Goal: Information Seeking & Learning: Learn about a topic

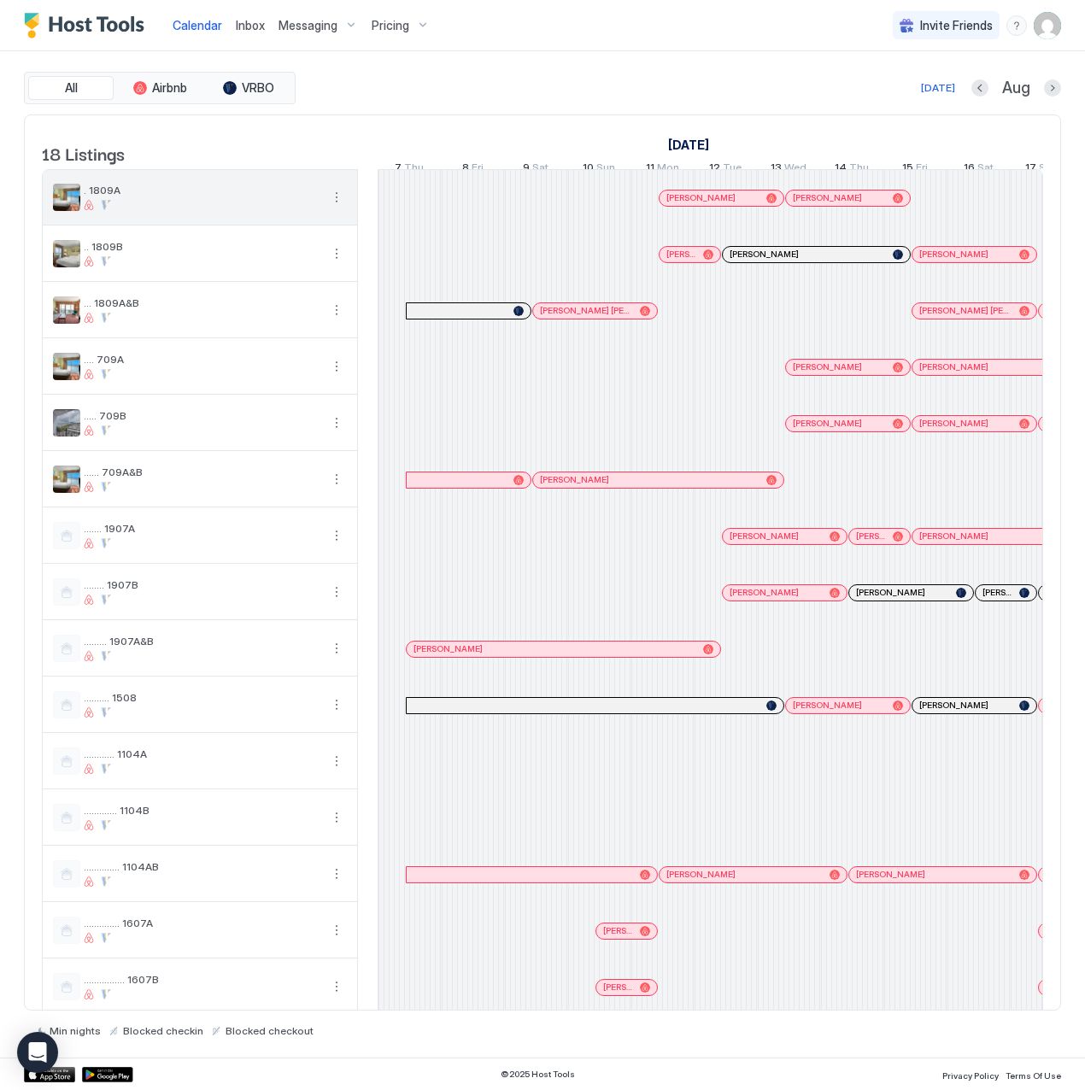
scroll to position [0, 949]
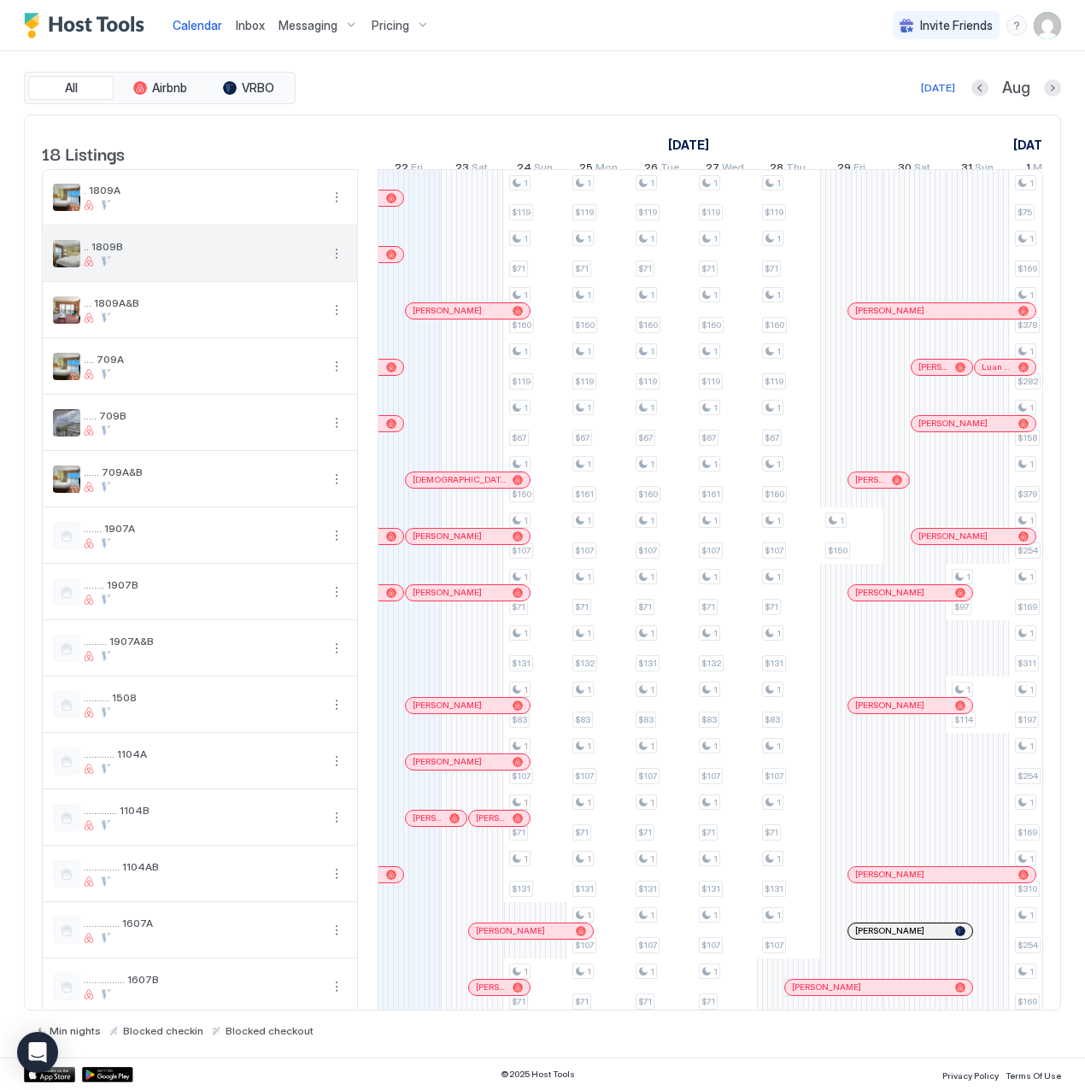
click at [179, 253] on span ".. 1809B" at bounding box center [202, 246] width 236 height 13
click at [396, 31] on span "Pricing" at bounding box center [391, 25] width 38 height 15
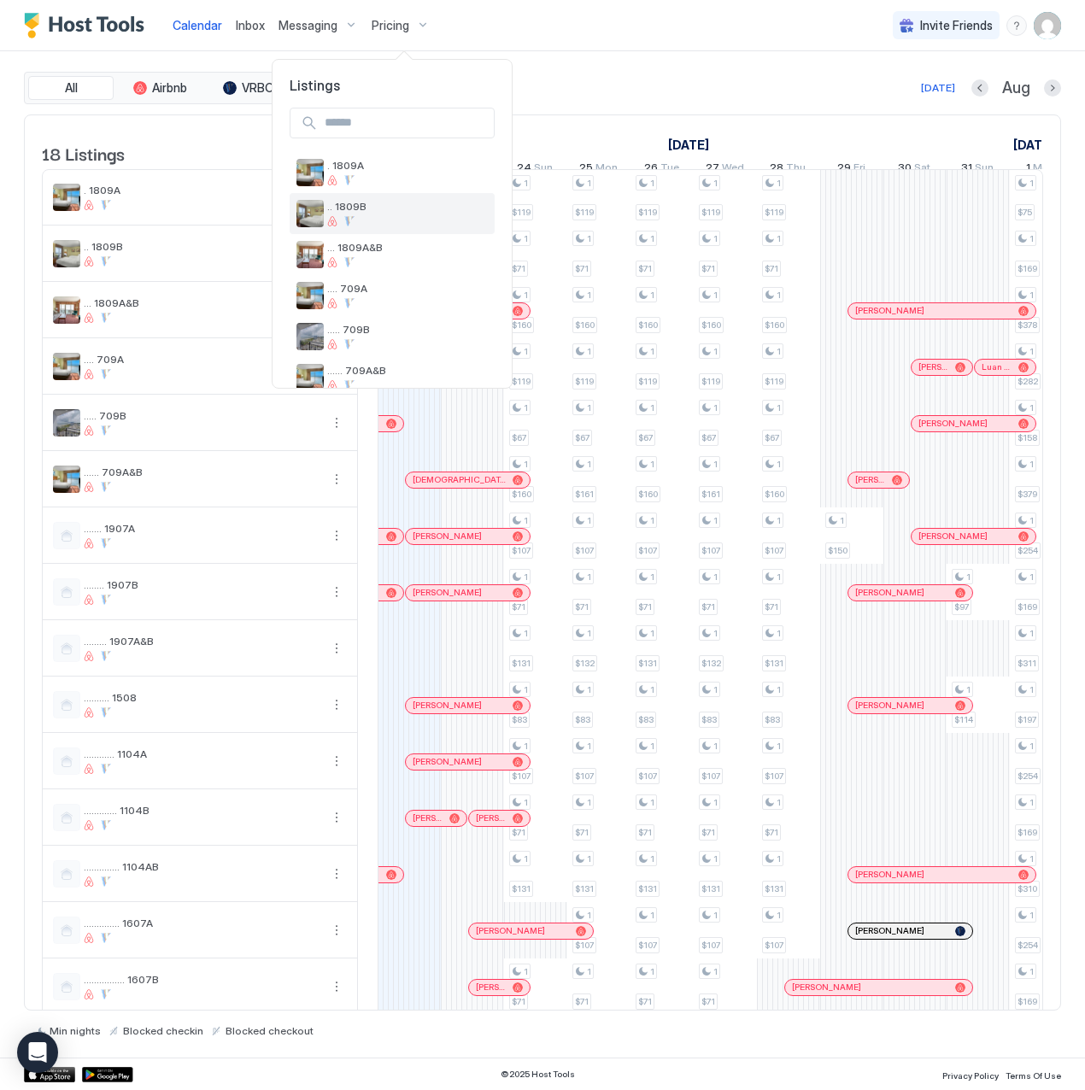
click at [371, 209] on span ".. 1809B" at bounding box center [407, 206] width 161 height 13
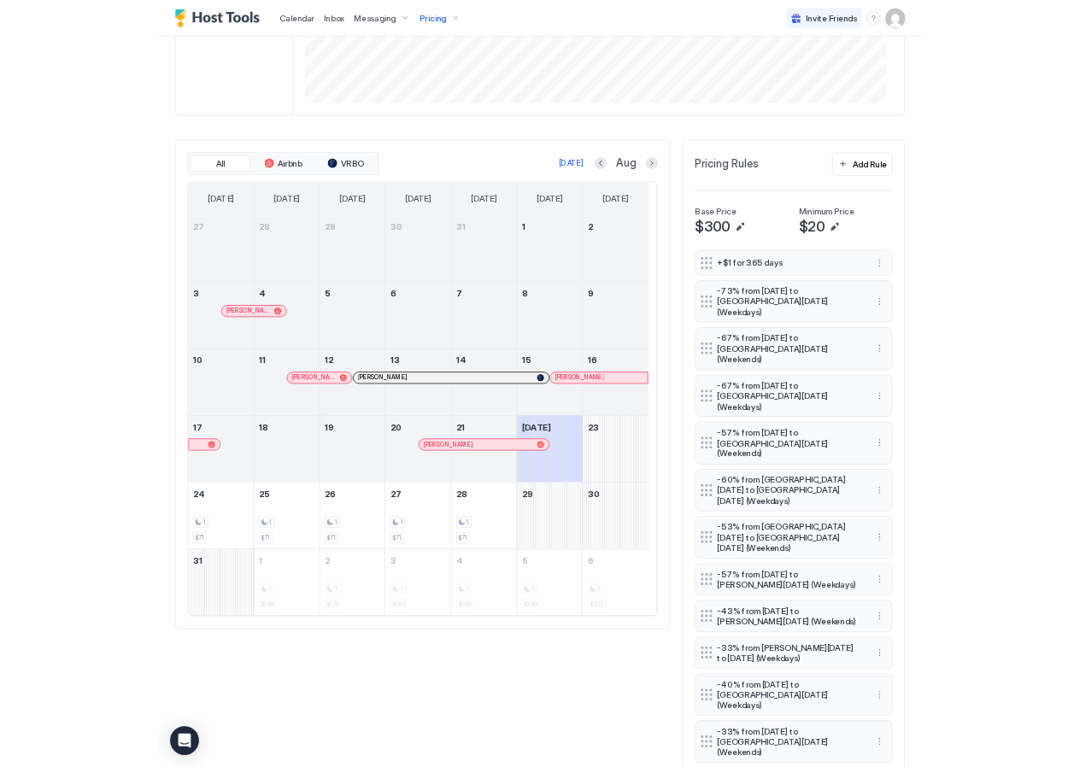
scroll to position [342, 0]
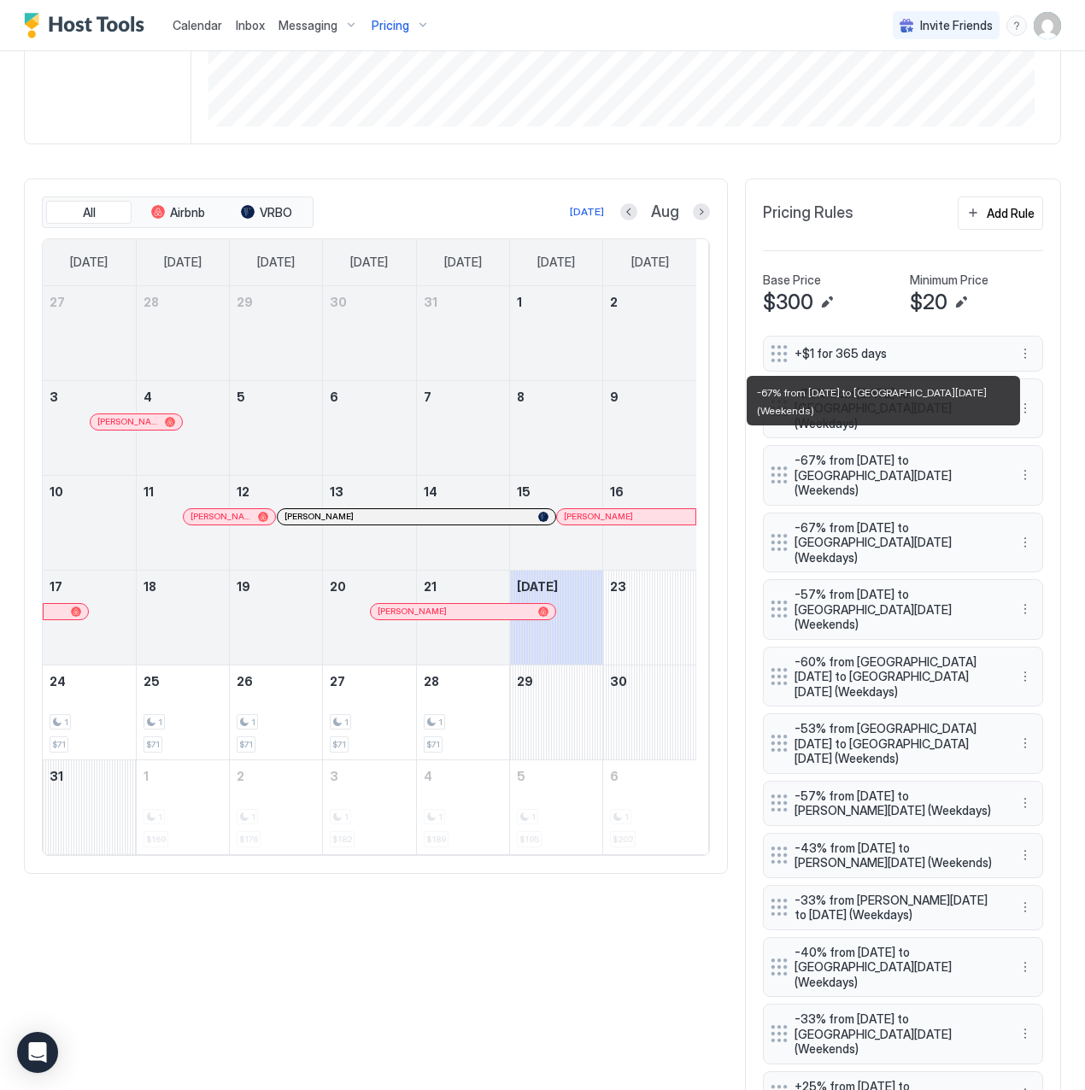
drag, startPoint x: 776, startPoint y: 441, endPoint x: 952, endPoint y: 460, distance: 177.0
click at [952, 460] on div "-67% from [DATE] to [GEOGRAPHIC_DATA][DATE] (Weekends)" at bounding box center [890, 475] width 238 height 45
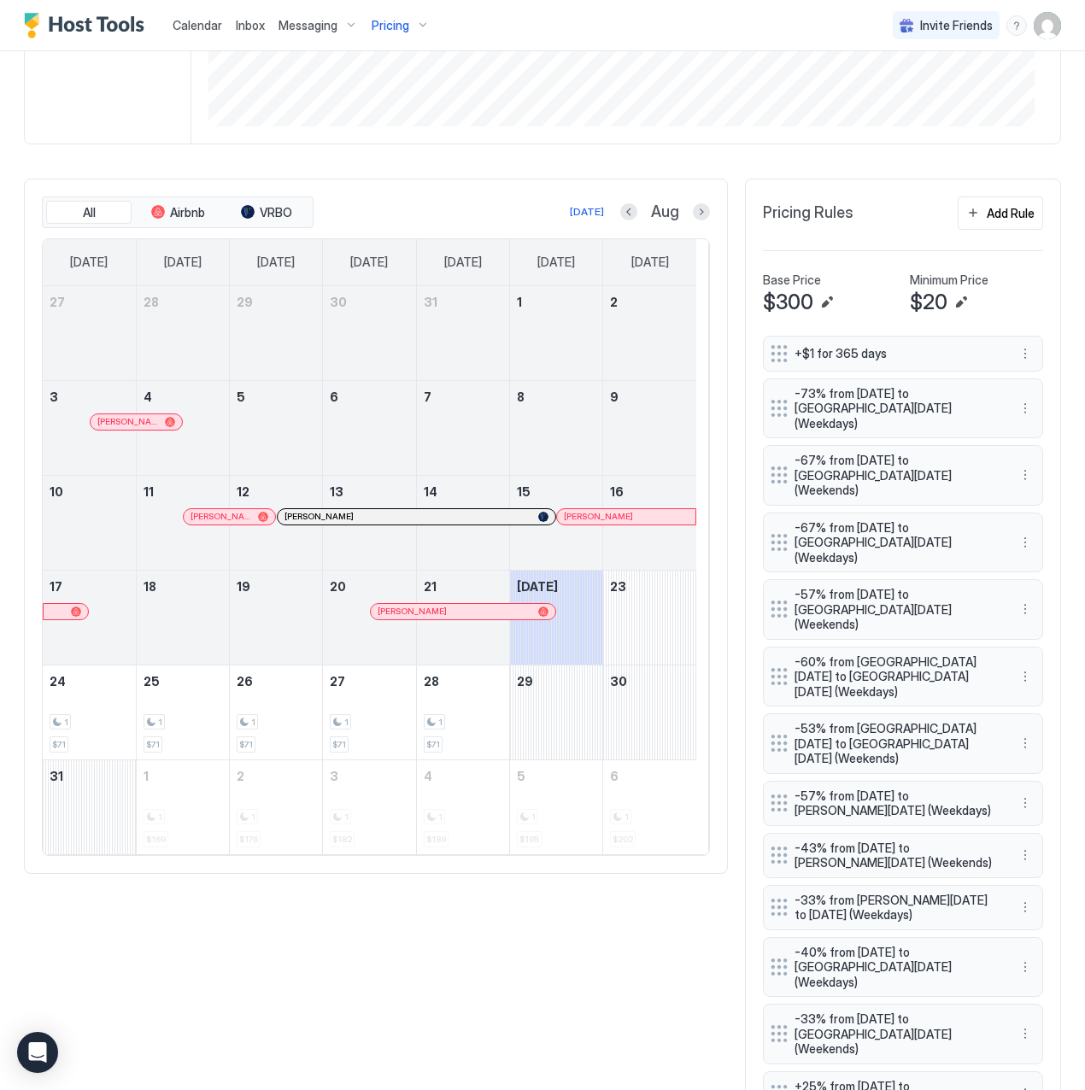
copy span "-67% from [DATE] to [GEOGRAPHIC_DATA][DATE] (Weekends)"
click at [856, 403] on span "-73% from [DATE] to [GEOGRAPHIC_DATA][DATE] (Weekdays)" at bounding box center [896, 408] width 203 height 45
click at [856, 402] on span "-73% from [DATE] to [GEOGRAPHIC_DATA][DATE] (Weekdays)" at bounding box center [896, 408] width 203 height 45
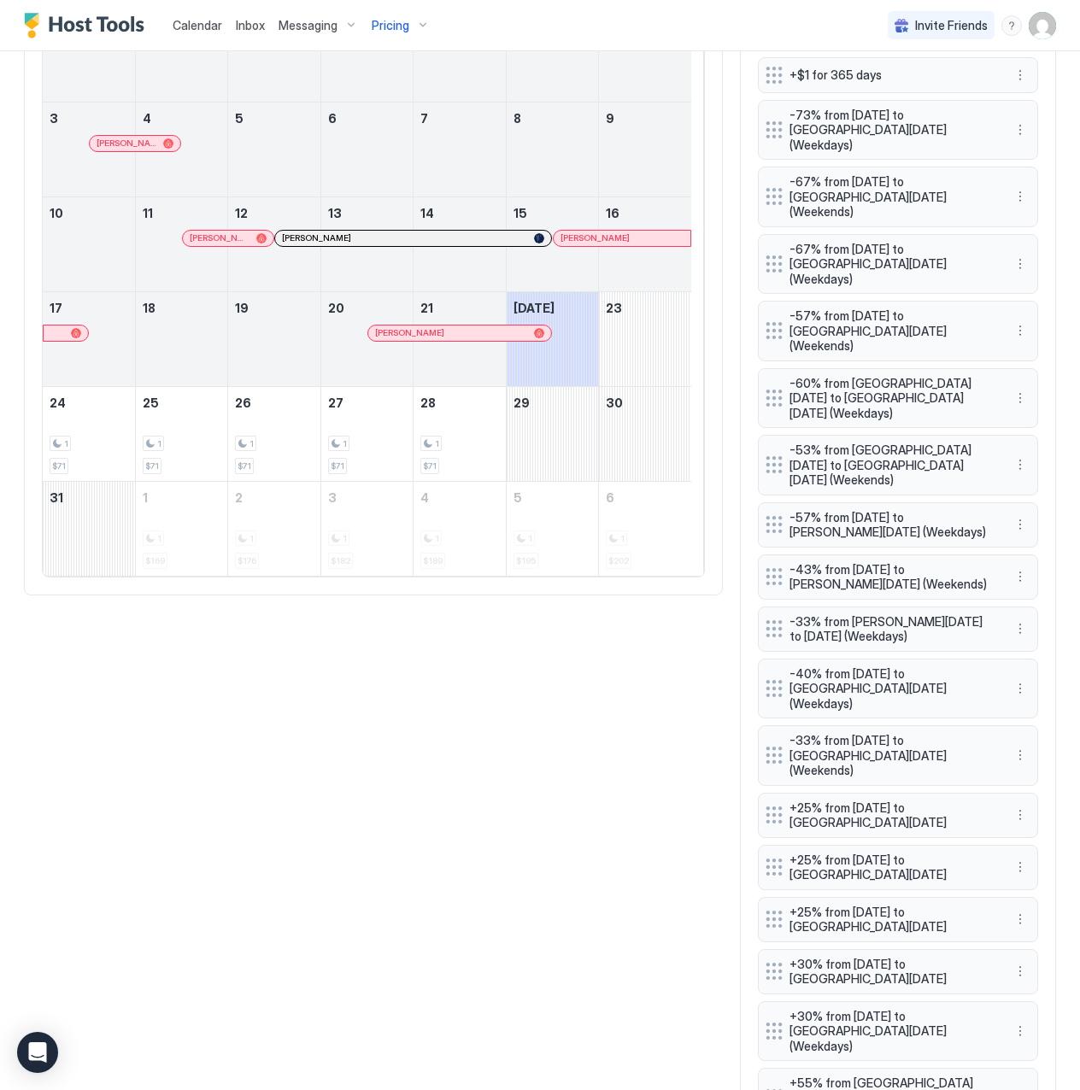
scroll to position [624, 0]
